Goal: Task Accomplishment & Management: Use online tool/utility

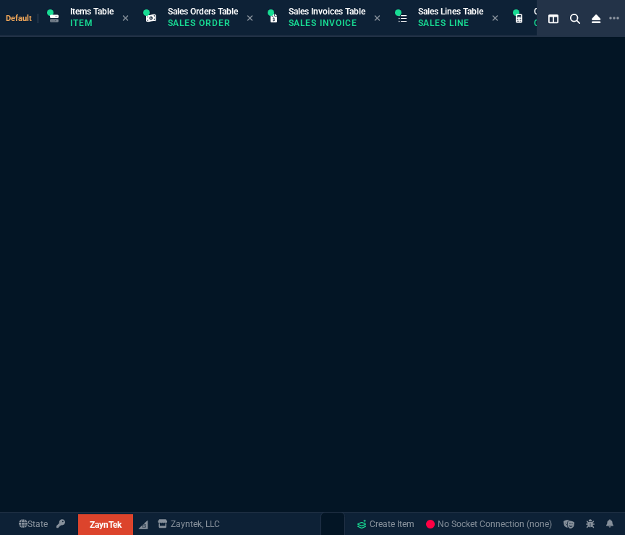
select select "12: [PERSON_NAME]"
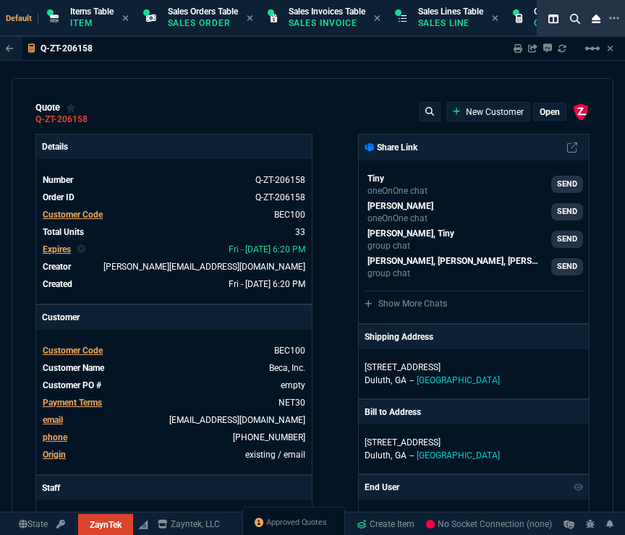
type input "18"
type input "495"
type input "16"
type input "295"
type input "3"
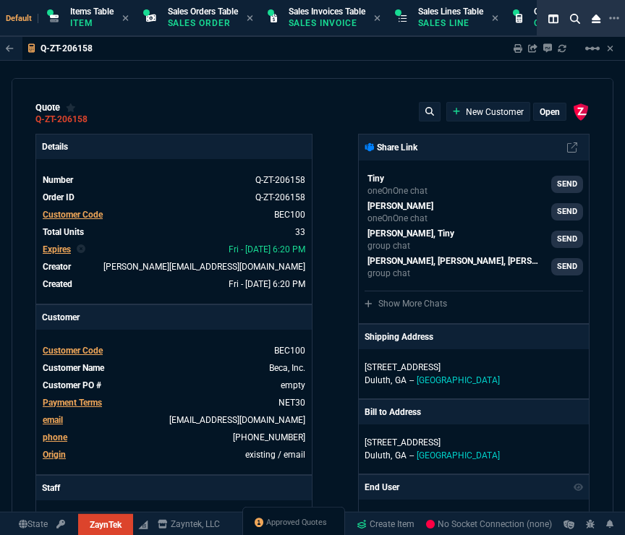
type input "5"
type input "49"
type input "386"
type input "33"
type input "75"
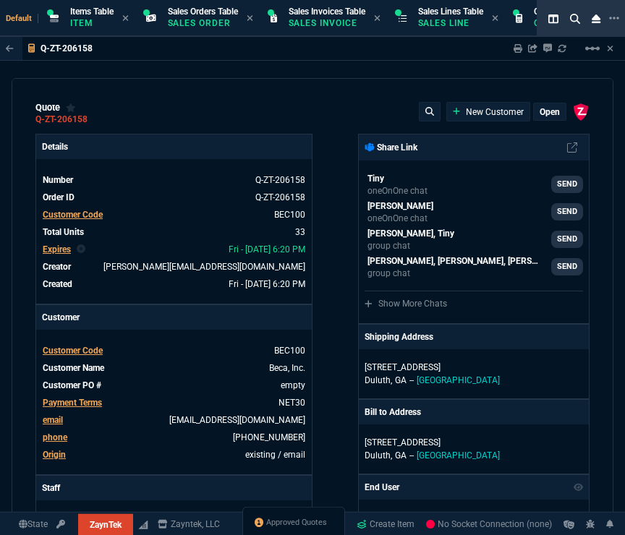
type input "14"
type input "20"
type input "13"
type input "30"
type input "38"
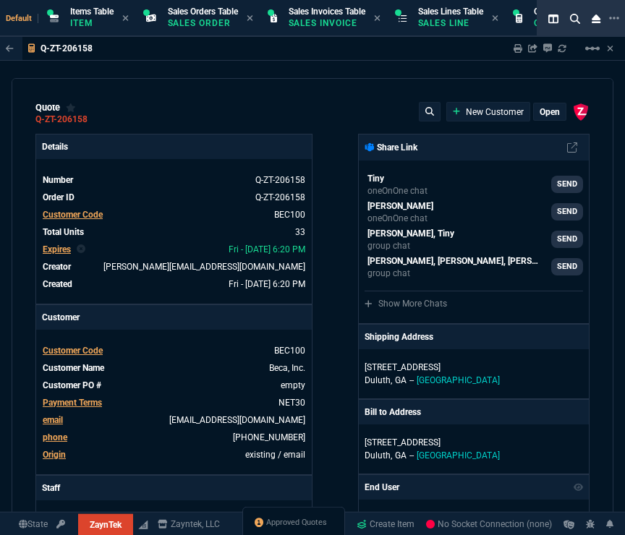
type input "180"
type input "73"
type input "80"
type input "16"
type input "4"
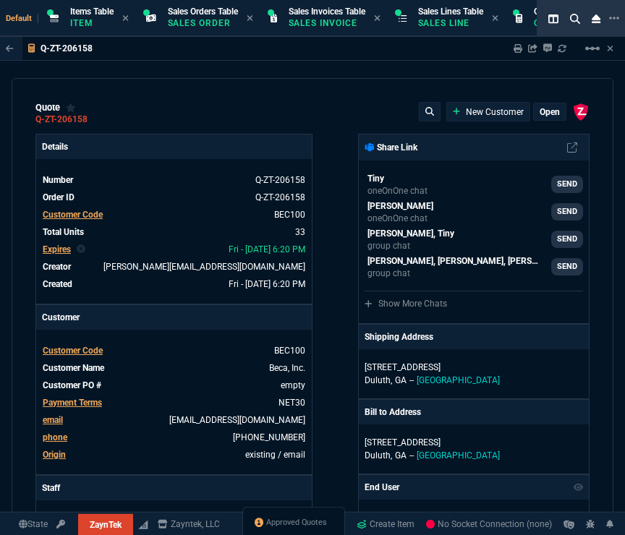
type input "29"
type input "200"
type input "54"
type input "325"
type input "58"
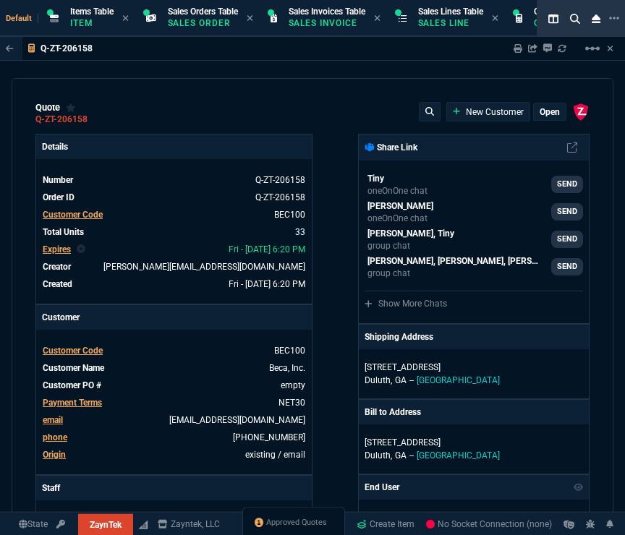
type input "55"
type input "47"
type input "45"
type input "68"
type input "85"
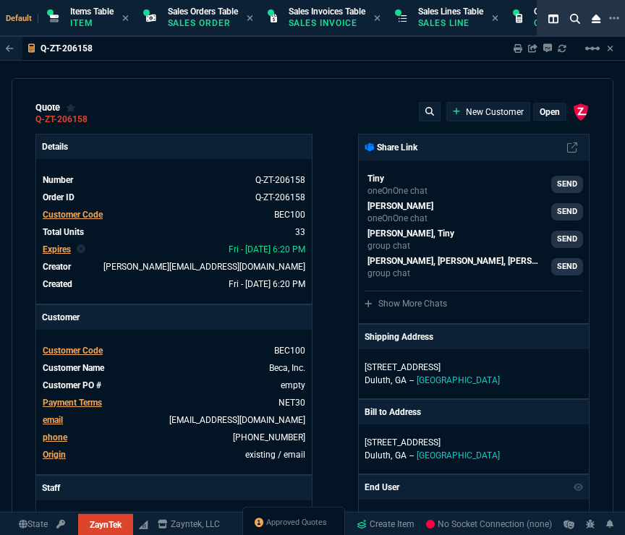
type input "80"
type input "4"
type input "43"
type input "75"
type input "14"
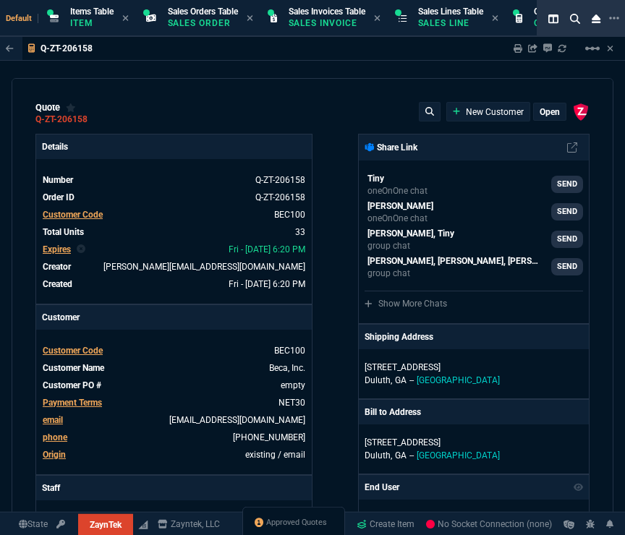
type input "10"
type input "47"
type input "35"
type input "0"
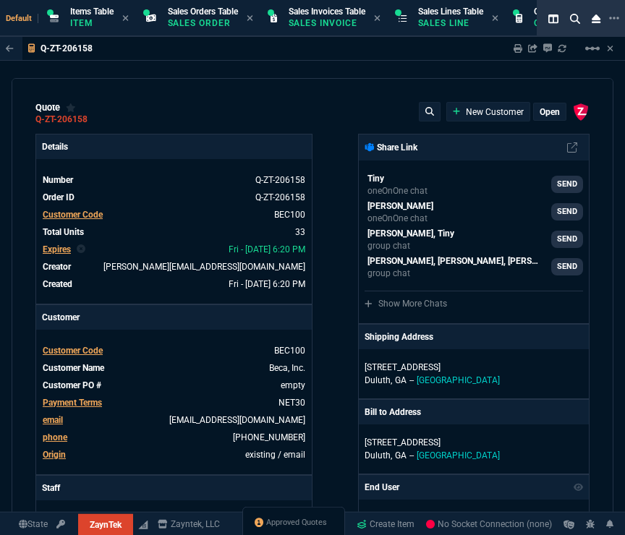
type input "12"
type input "535"
type input "55"
type input "54"
type input "53"
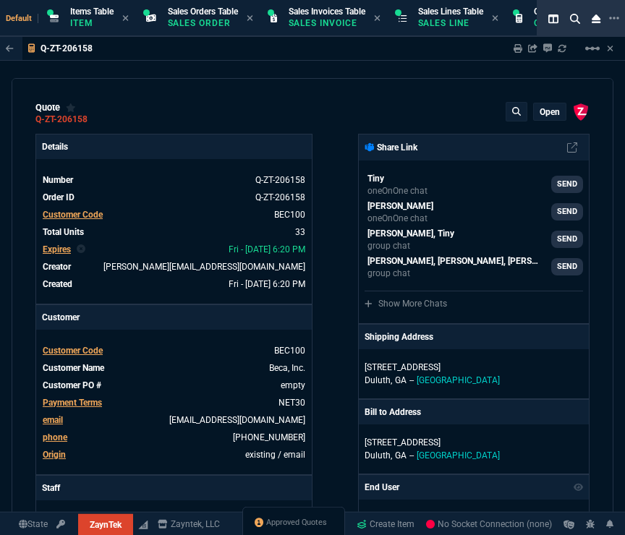
type input "84"
type input "55"
type input "78"
type input "61"
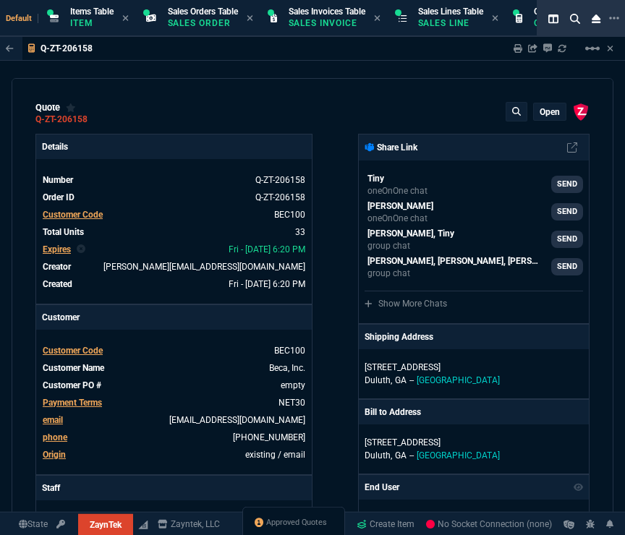
type input "46"
type input "34"
type input "73"
type input "35"
type input "86"
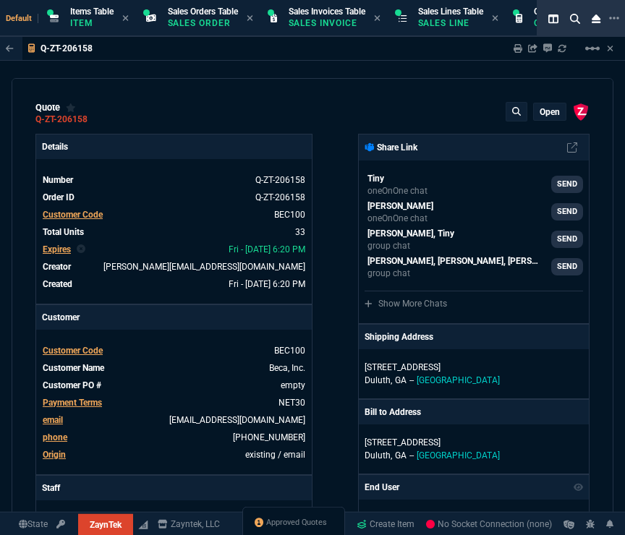
type input "31"
type input "76"
type input "55"
type input "56"
type input "42"
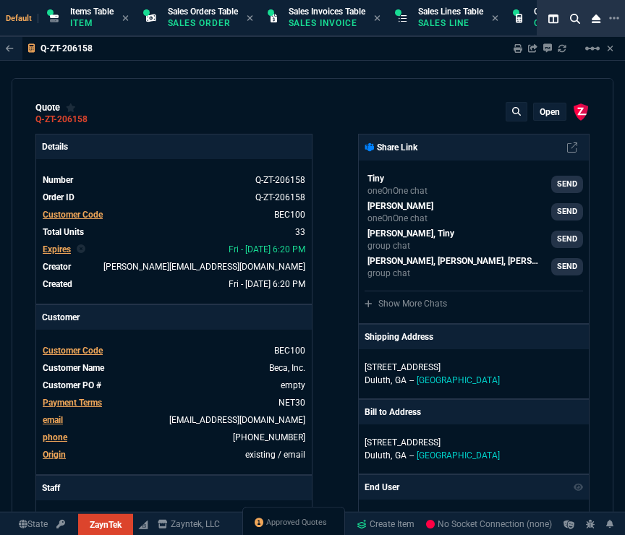
type input "54"
type input "11"
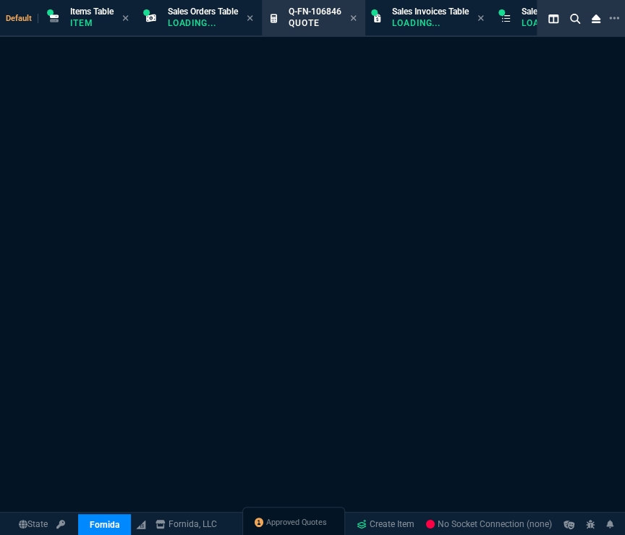
select select "12: [PERSON_NAME]"
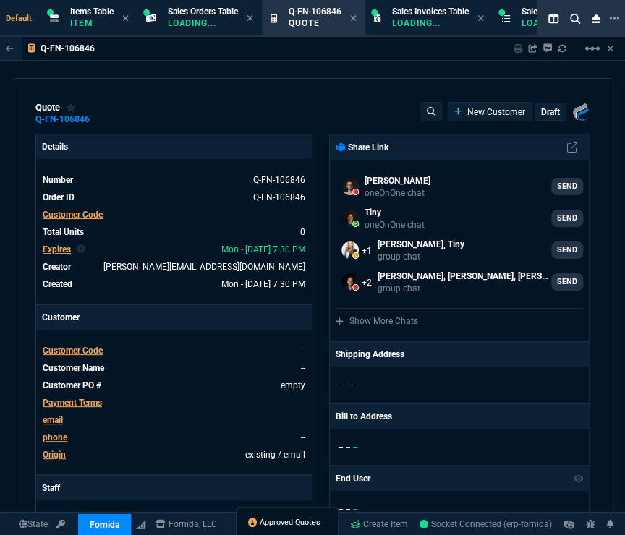
click at [273, 522] on span "Approved Quotes" at bounding box center [289, 523] width 61 height 12
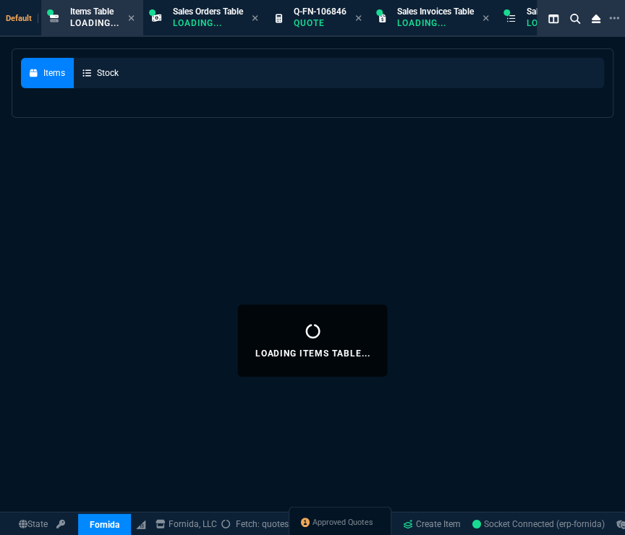
select select
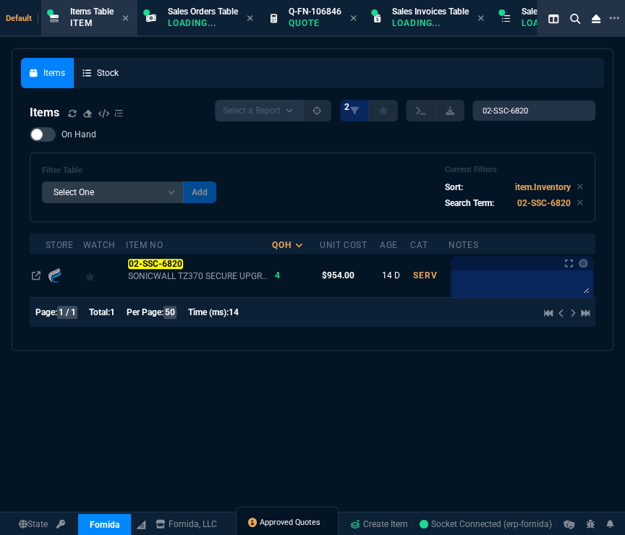
click at [271, 522] on span "Approved Quotes" at bounding box center [289, 523] width 61 height 12
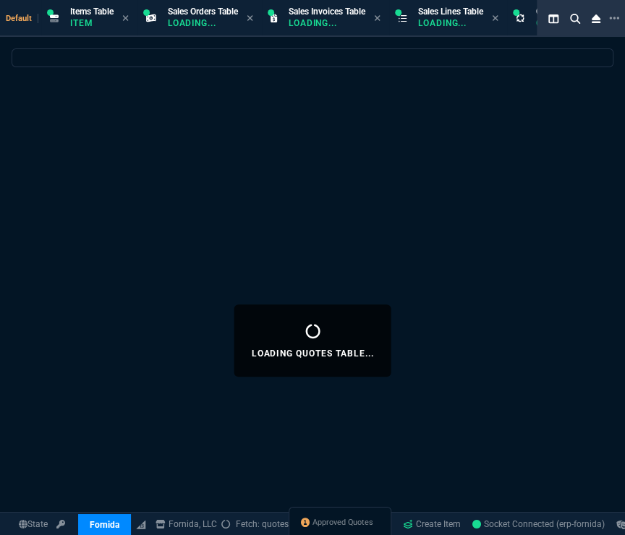
select select
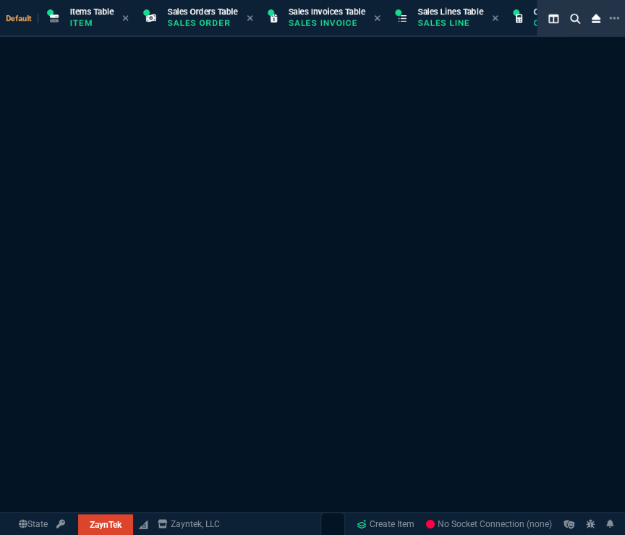
select select "12: [PERSON_NAME]"
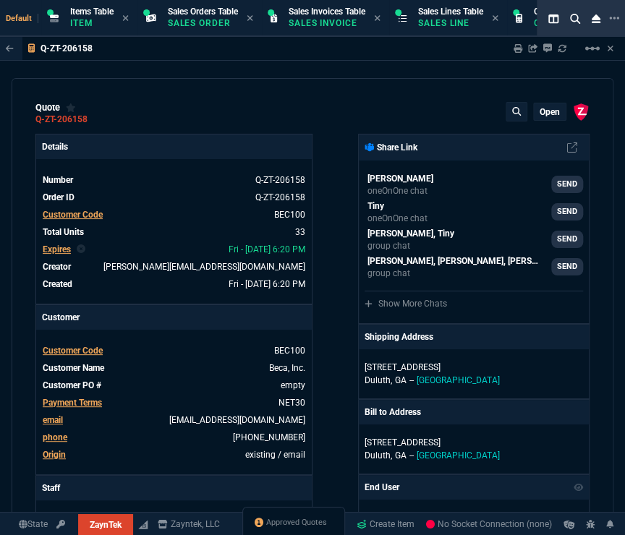
type input "18"
type input "495"
type input "16"
type input "295"
type input "3"
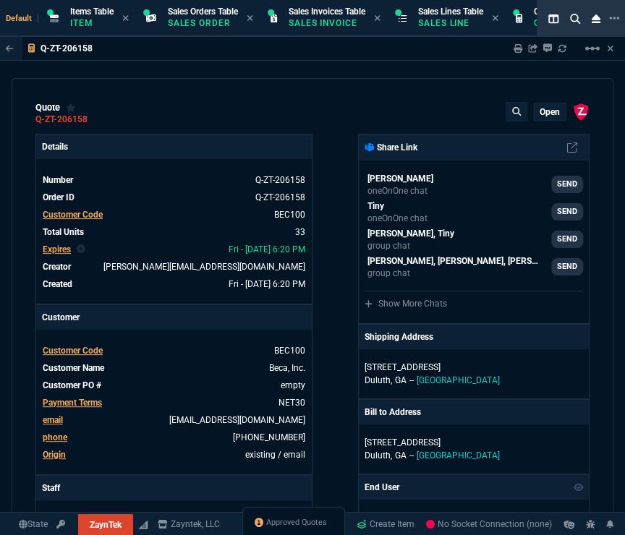
type input "5"
type input "49"
type input "386"
type input "33"
type input "75"
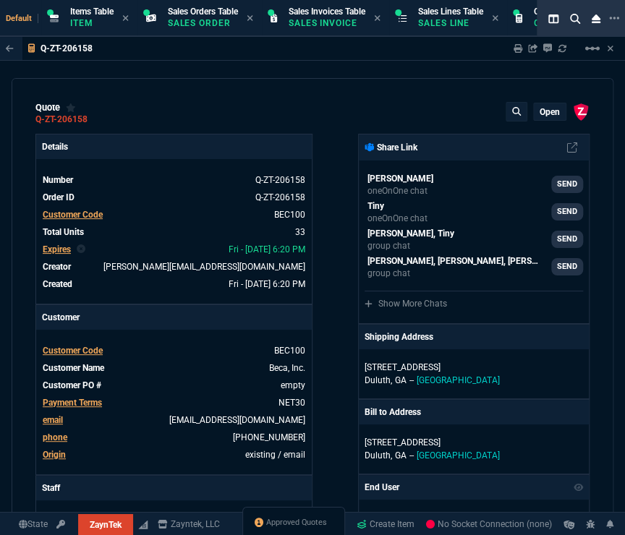
type input "14"
type input "20"
type input "13"
type input "30"
type input "38"
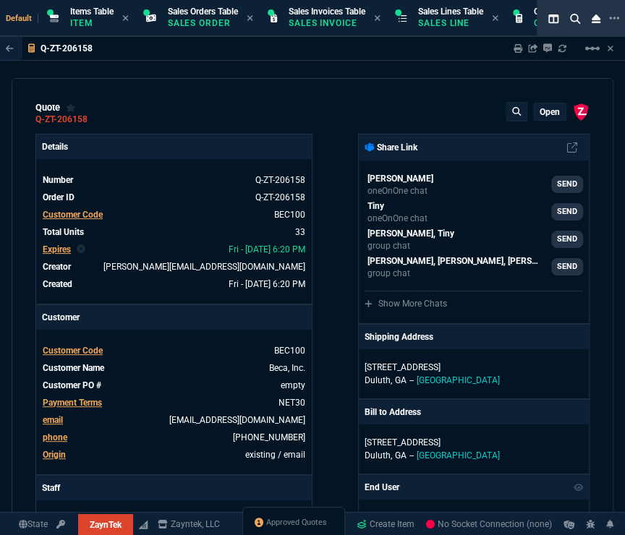
type input "180"
type input "73"
type input "80"
type input "16"
type input "4"
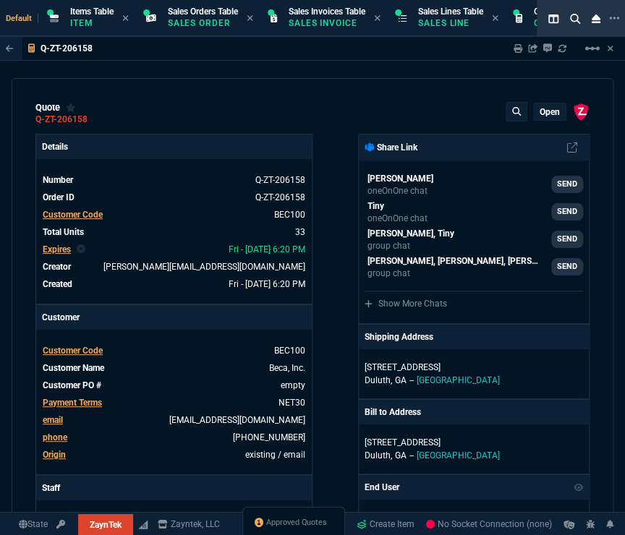
type input "29"
type input "200"
type input "54"
type input "325"
type input "58"
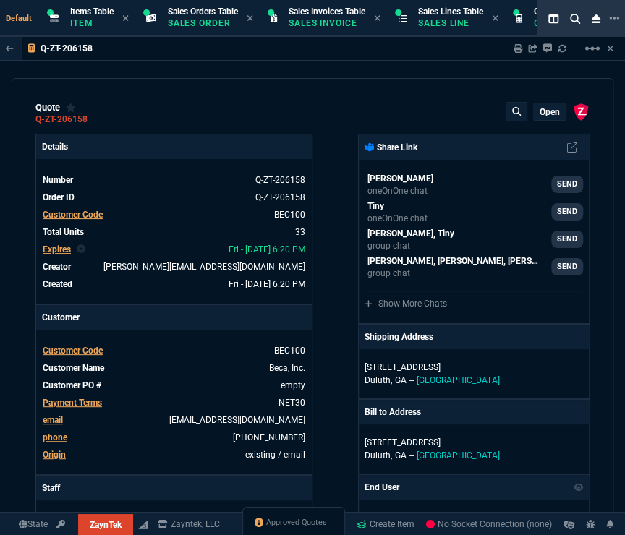
type input "55"
type input "47"
type input "45"
type input "68"
type input "85"
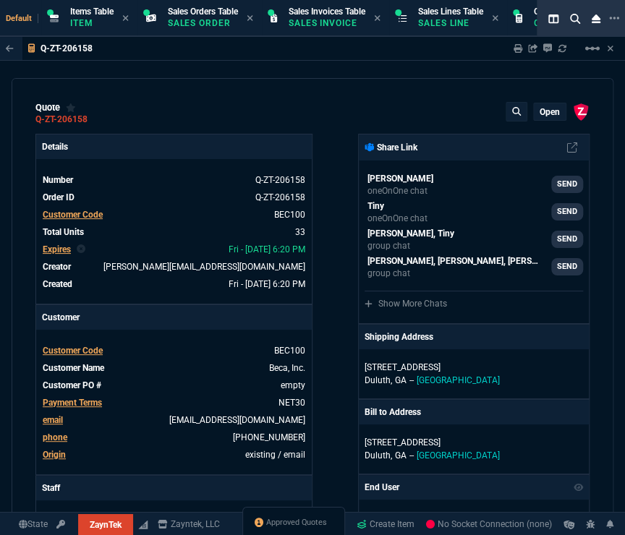
type input "80"
type input "4"
type input "43"
type input "75"
type input "14"
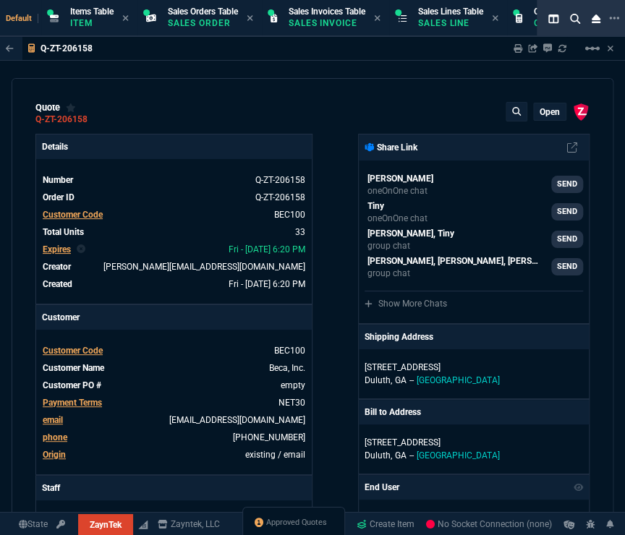
type input "10"
type input "47"
type input "35"
type input "0"
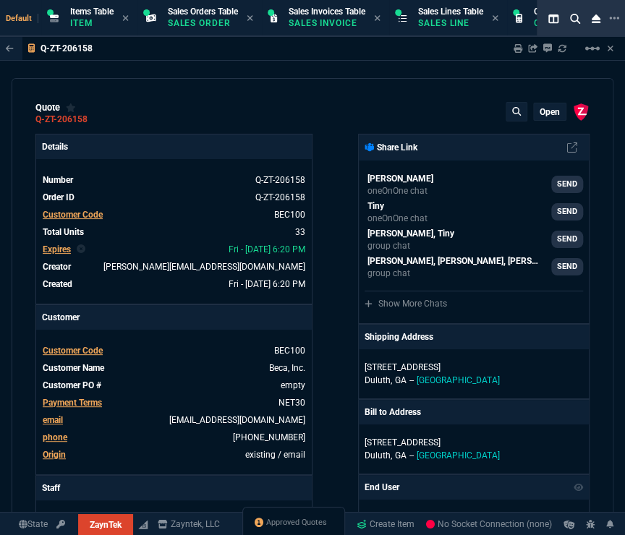
type input "12"
type input "535"
type input "55"
type input "54"
type input "53"
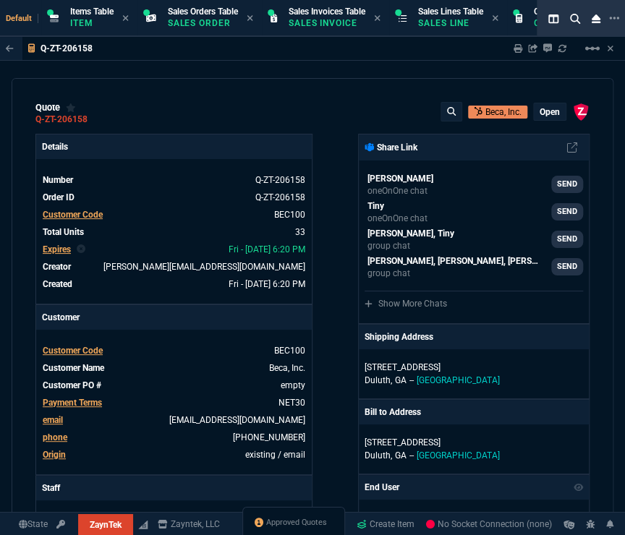
type input "84"
type input "55"
type input "78"
type input "61"
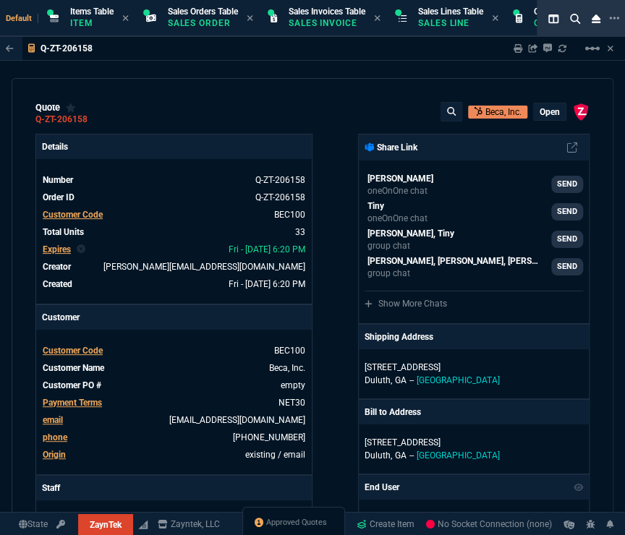
type input "46"
type input "34"
type input "73"
type input "35"
type input "86"
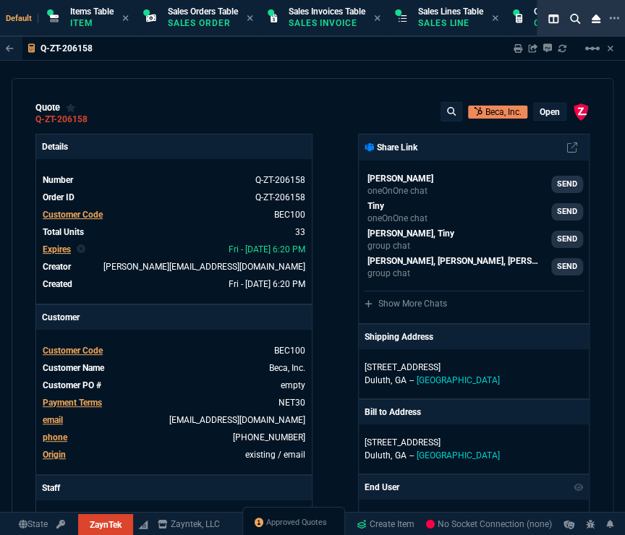
type input "31"
type input "76"
type input "55"
type input "56"
type input "42"
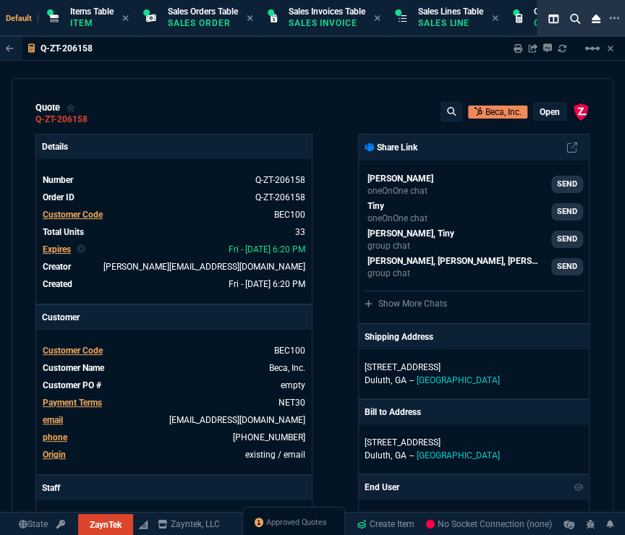
type input "54"
type input "11"
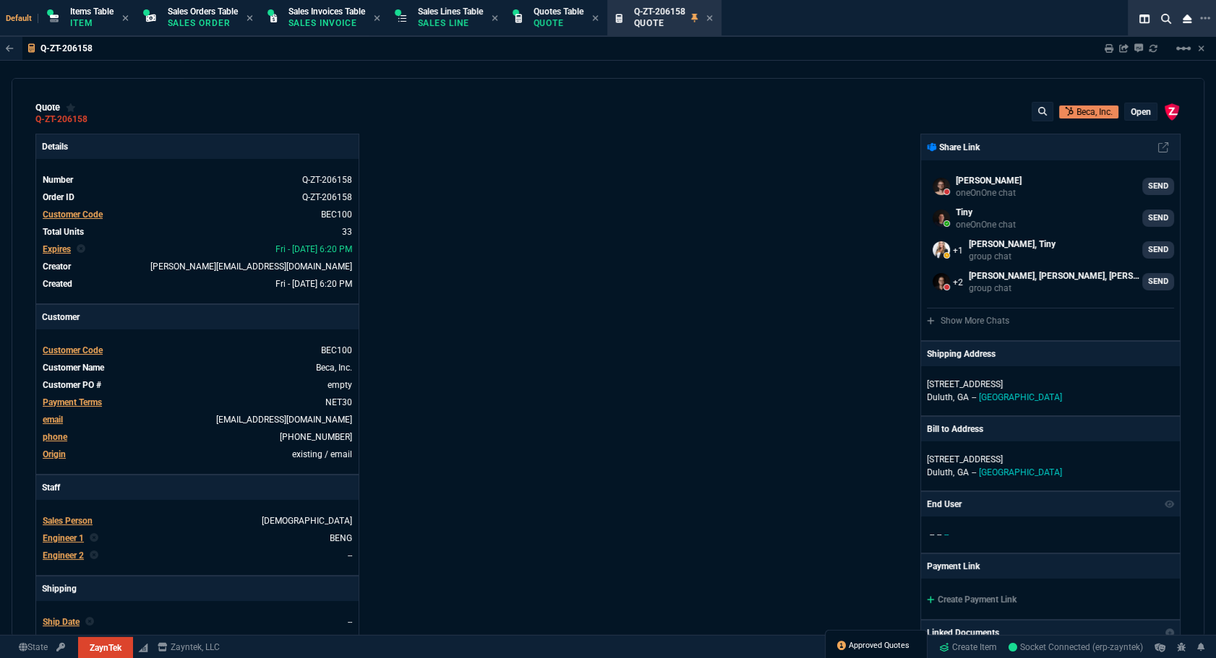
click at [624, 534] on link "Approved Quotes" at bounding box center [873, 646] width 72 height 13
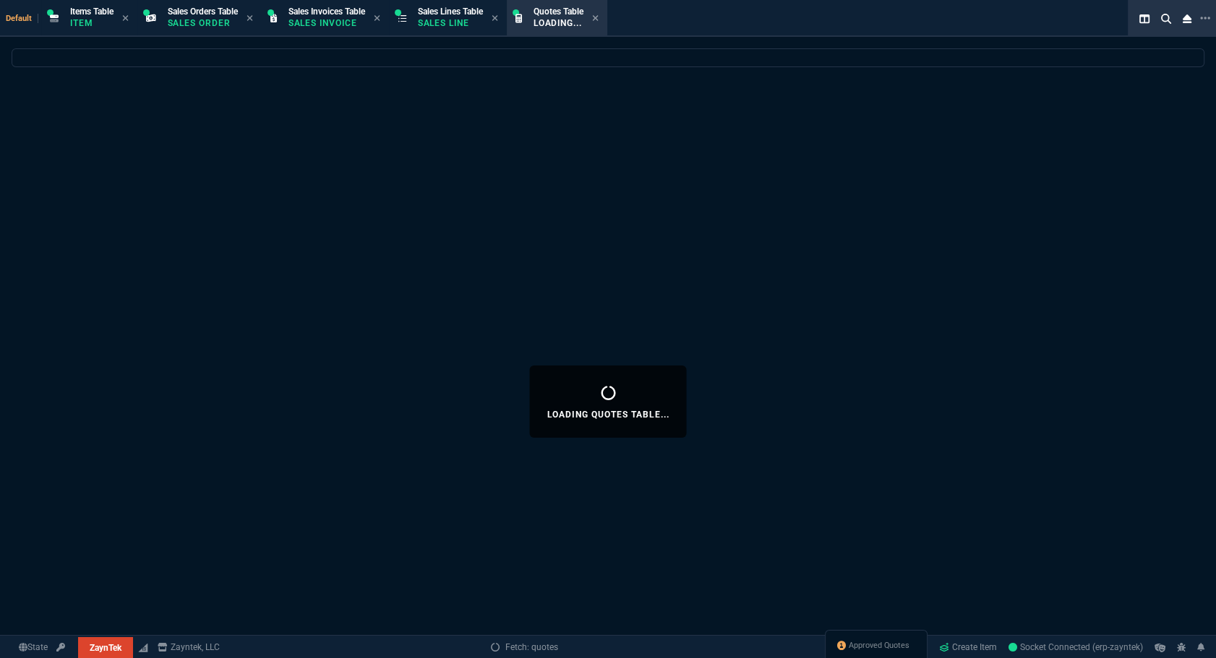
select select
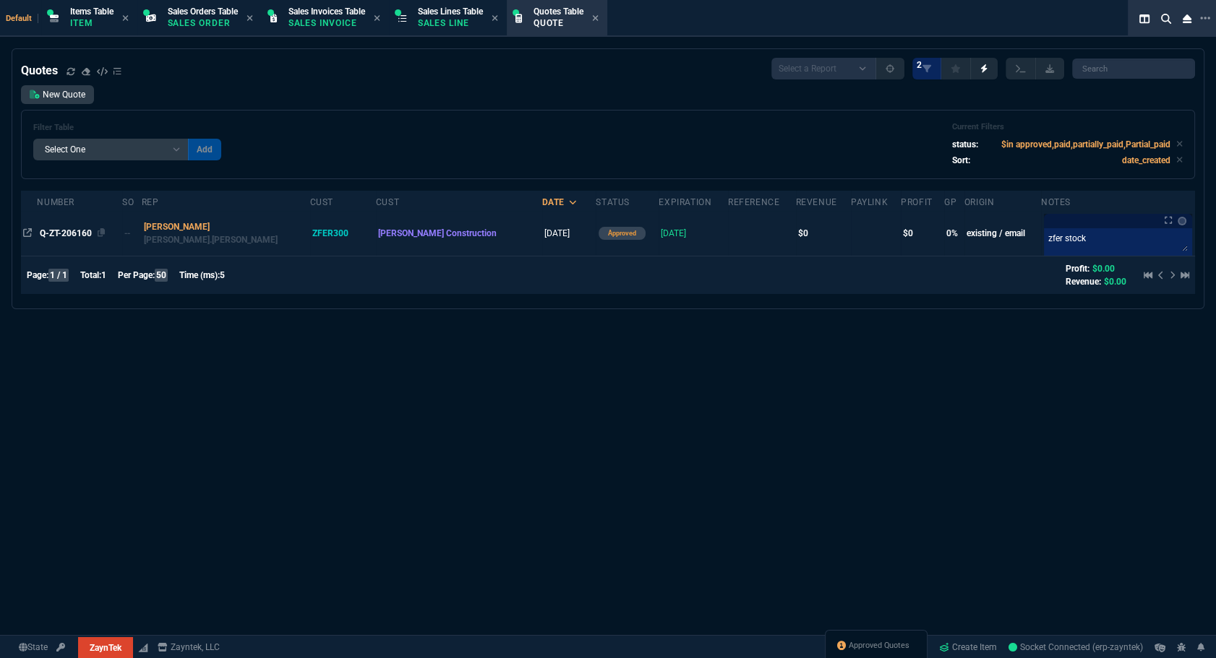
click at [92, 236] on span "Q-ZT-206160" at bounding box center [66, 233] width 52 height 10
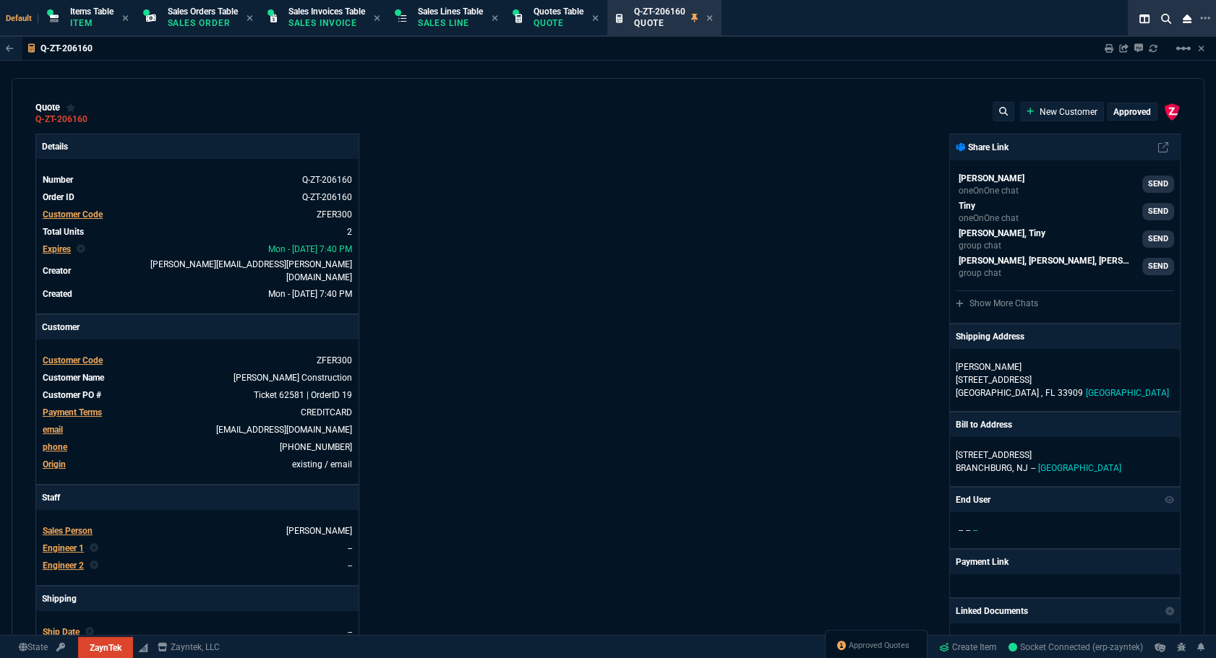
type input "0"
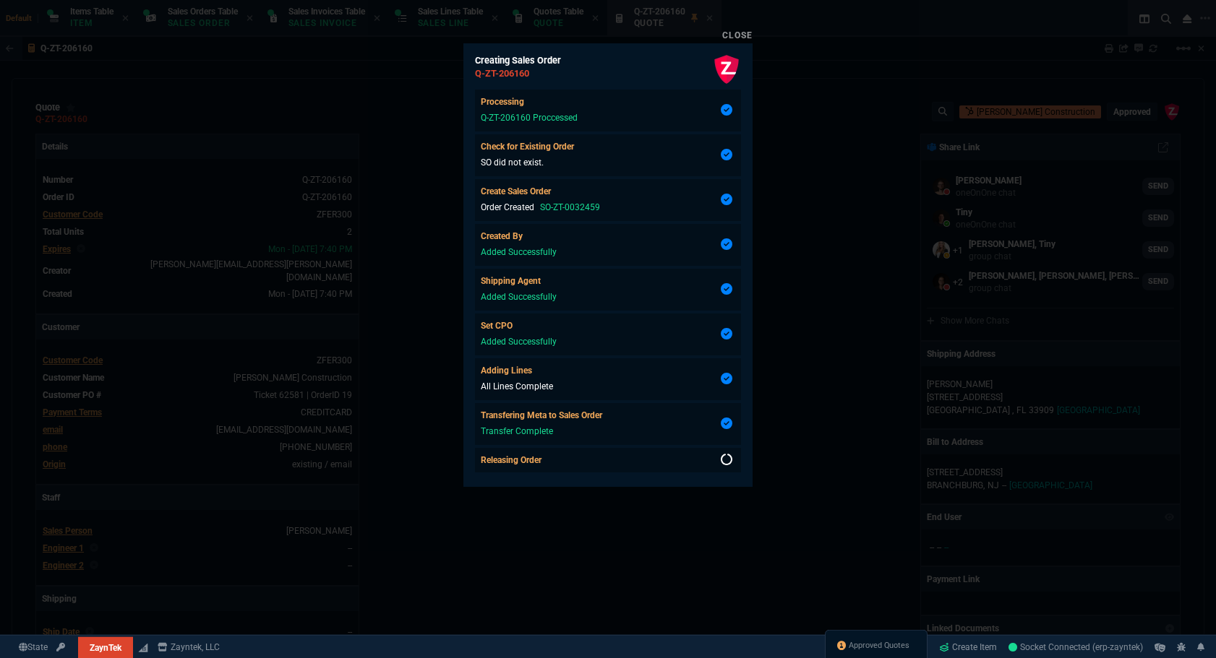
select select "12: [PERSON_NAME]"
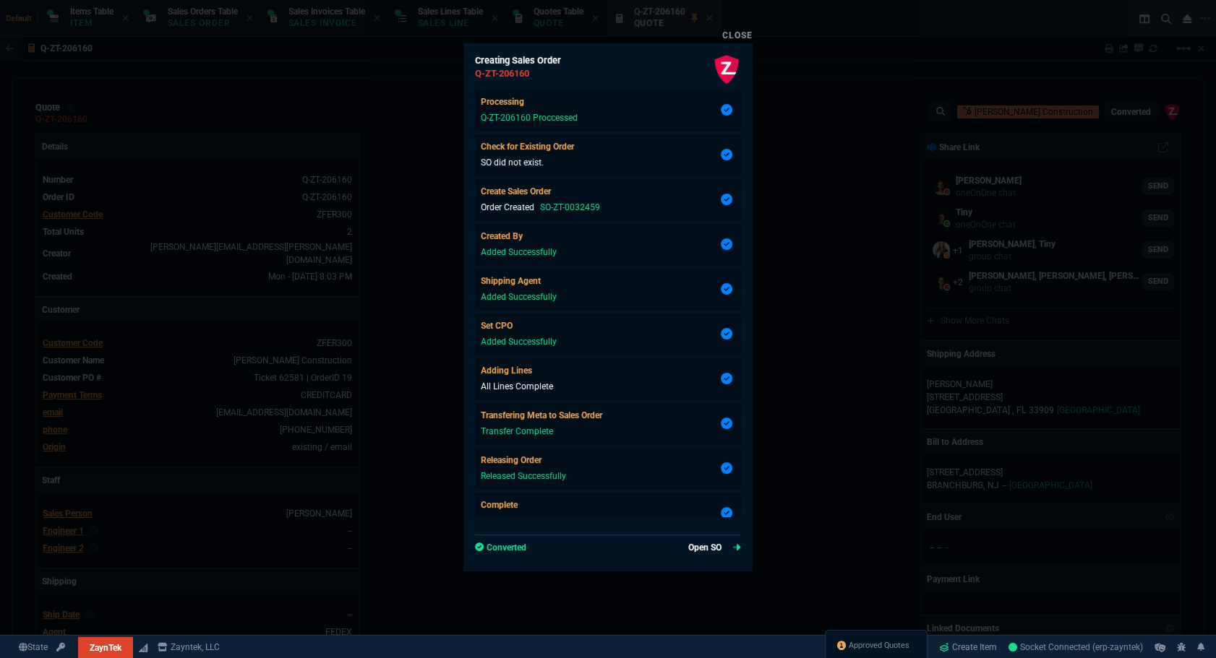
scroll to position [65, 0]
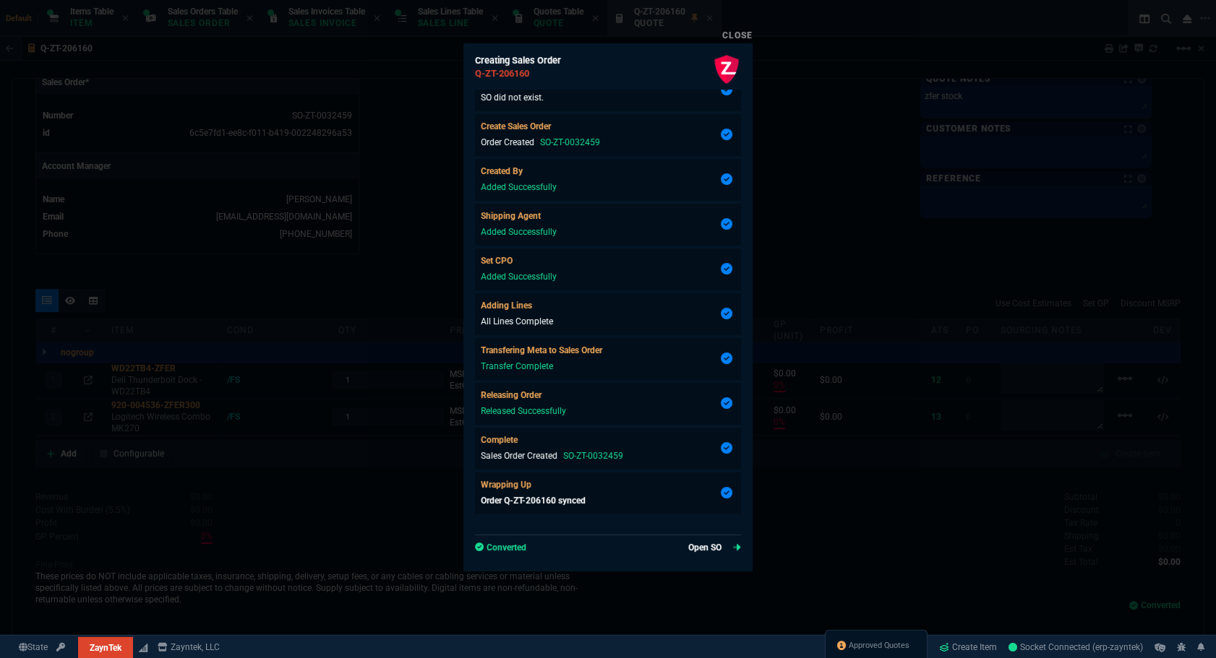
type input "0"
click at [702, 543] on link "Open SO" at bounding box center [714, 547] width 53 height 13
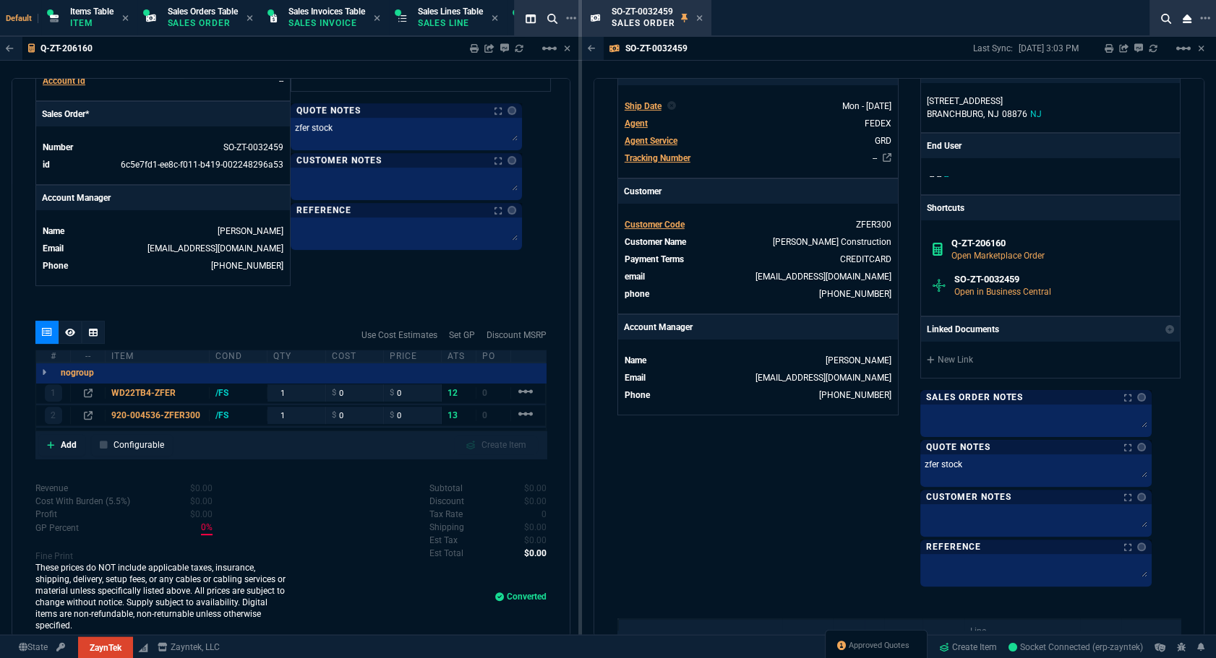
scroll to position [657, 0]
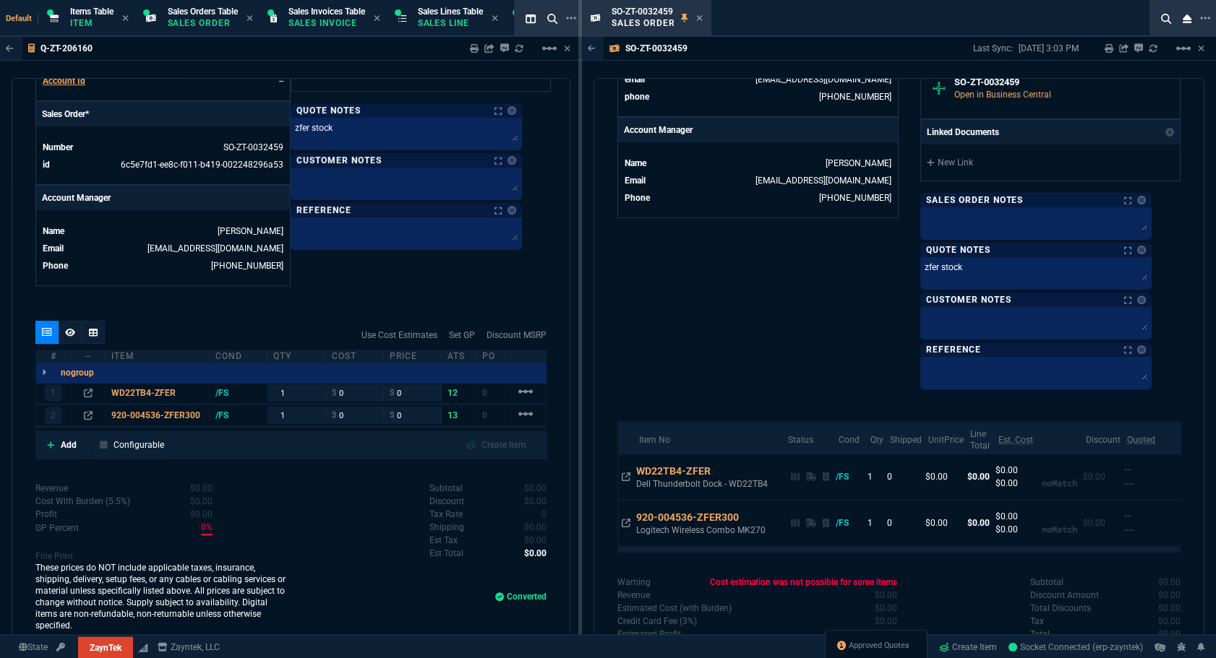
click at [1146, 202] on link at bounding box center [1138, 200] width 14 height 9
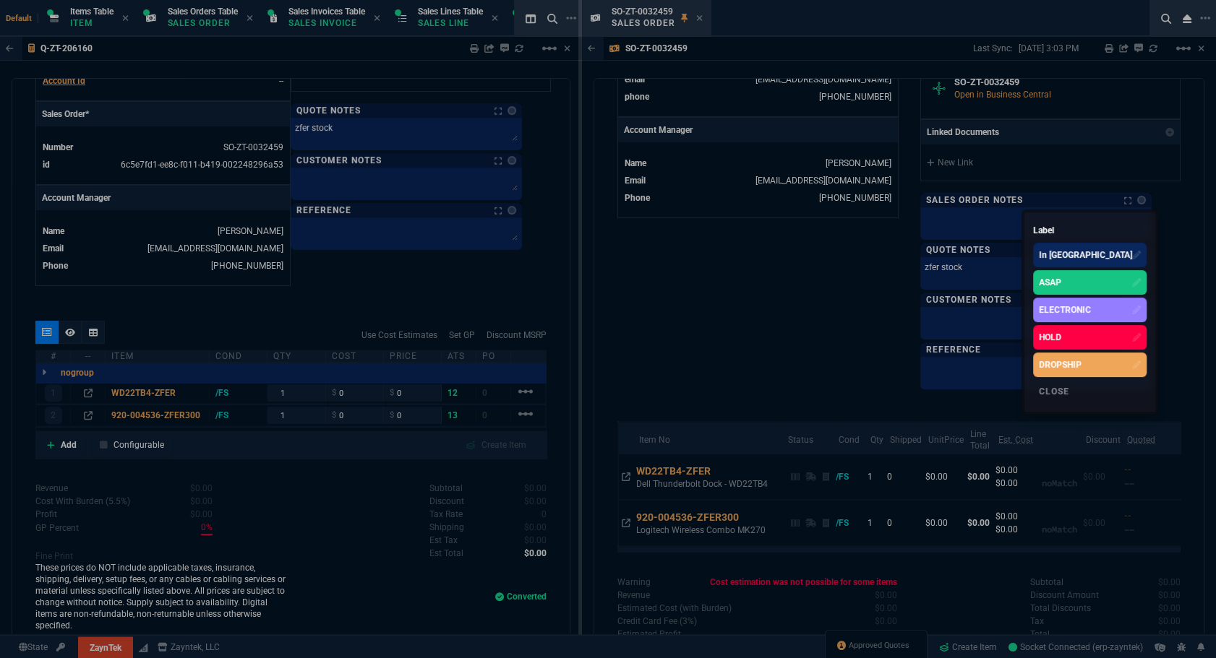
click at [1061, 283] on div "ASAP" at bounding box center [1050, 282] width 22 height 13
click at [838, 295] on div at bounding box center [608, 329] width 1216 height 658
